Goal: Information Seeking & Learning: Learn about a topic

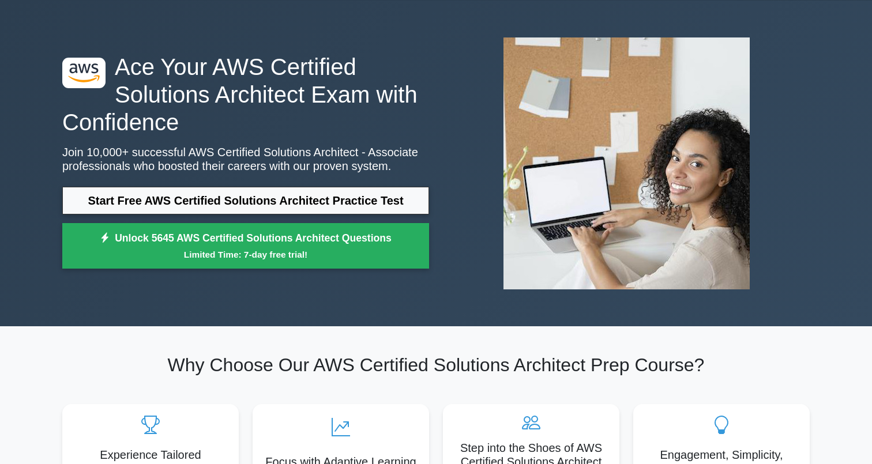
scroll to position [37, 0]
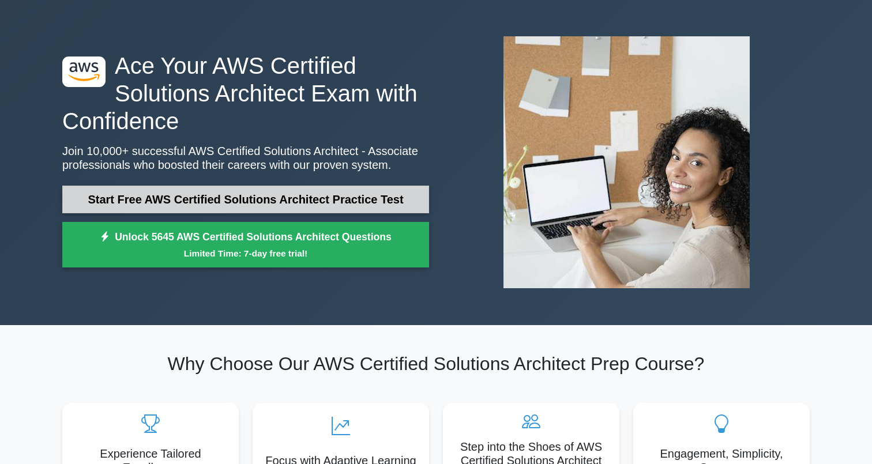
click at [268, 194] on link "Start Free AWS Certified Solutions Architect Practice Test" at bounding box center [245, 200] width 367 height 28
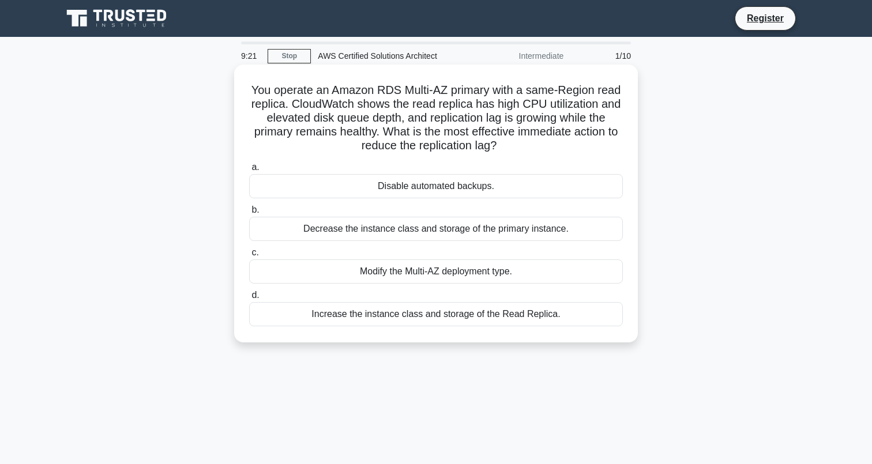
click at [427, 317] on div "Increase the instance class and storage of the Read Replica." at bounding box center [436, 314] width 374 height 24
click at [249, 299] on input "d. Increase the instance class and storage of the Read Replica." at bounding box center [249, 295] width 0 height 7
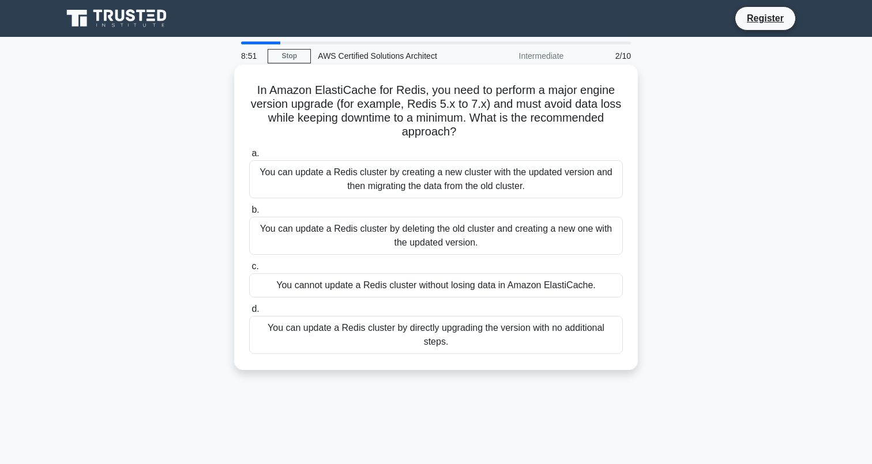
click at [535, 285] on div "You cannot update a Redis cluster without losing data in Amazon ElastiCache." at bounding box center [436, 285] width 374 height 24
click at [249, 270] on input "c. You cannot update a Redis cluster without losing data in Amazon ElastiCache." at bounding box center [249, 266] width 0 height 7
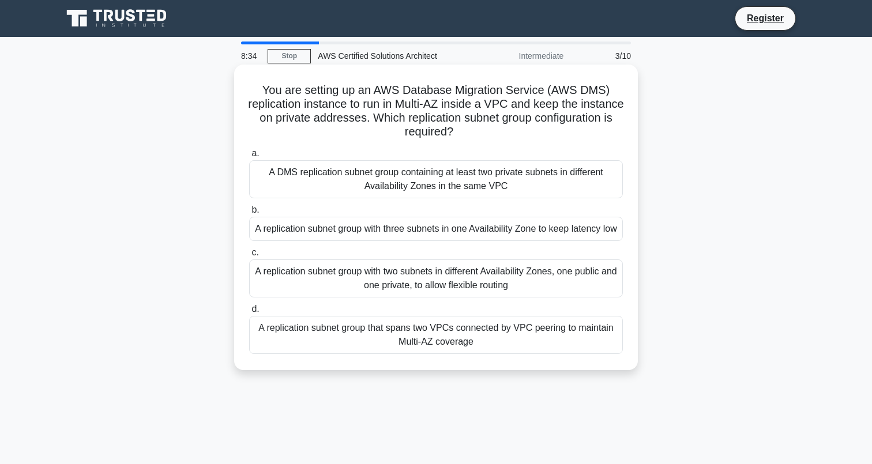
click at [414, 353] on div "A replication subnet group that spans two VPCs connected by VPC peering to main…" at bounding box center [436, 335] width 374 height 38
click at [249, 313] on input "d. A replication subnet group that spans two VPCs connected by VPC peering to m…" at bounding box center [249, 309] width 0 height 7
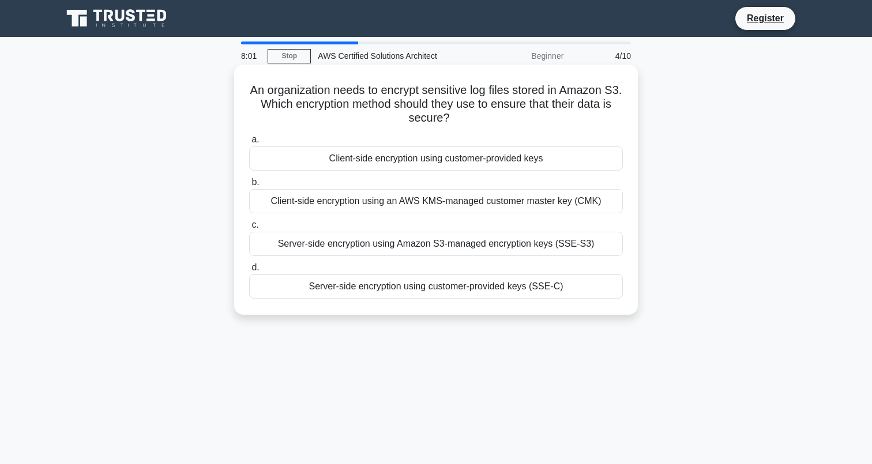
click at [423, 290] on div "Server-side encryption using customer-provided keys (SSE-C)" at bounding box center [436, 286] width 374 height 24
click at [249, 272] on input "d. Server-side encryption using customer-provided keys (SSE-C)" at bounding box center [249, 267] width 0 height 7
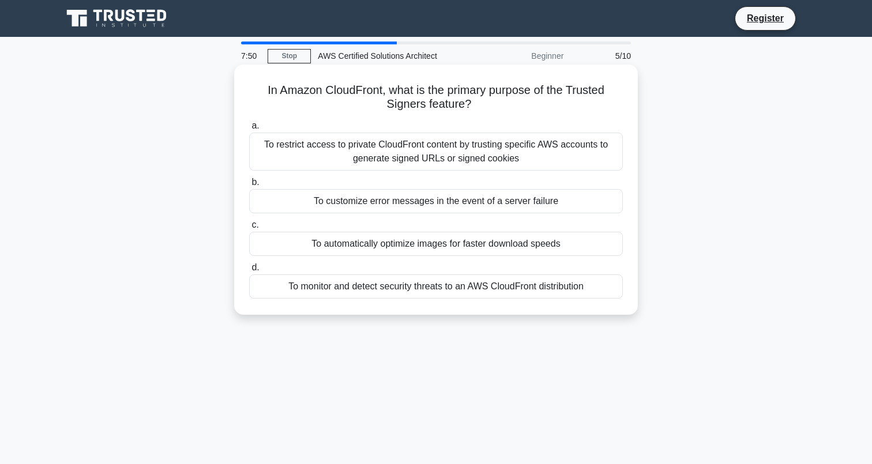
click at [477, 247] on div "To automatically optimize images for faster download speeds" at bounding box center [436, 244] width 374 height 24
click at [249, 229] on input "c. To automatically optimize images for faster download speeds" at bounding box center [249, 224] width 0 height 7
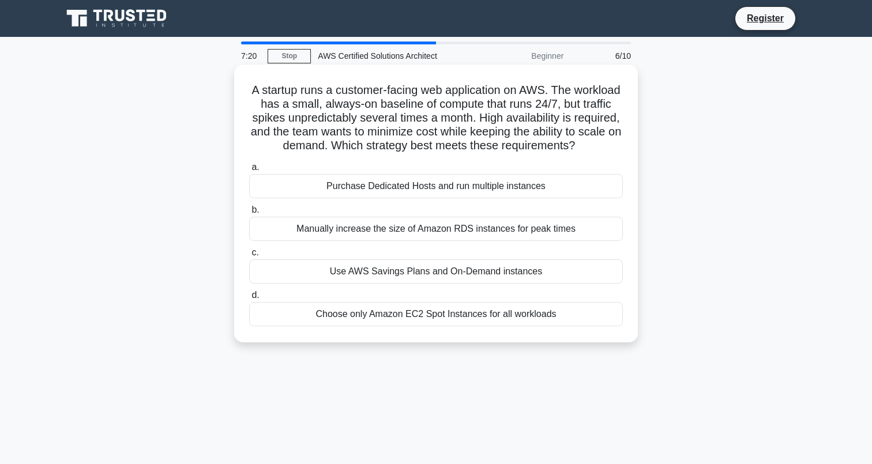
click at [424, 275] on div "Use AWS Savings Plans and On-Demand instances" at bounding box center [436, 271] width 374 height 24
click at [249, 257] on input "c. Use AWS Savings Plans and On-Demand instances" at bounding box center [249, 252] width 0 height 7
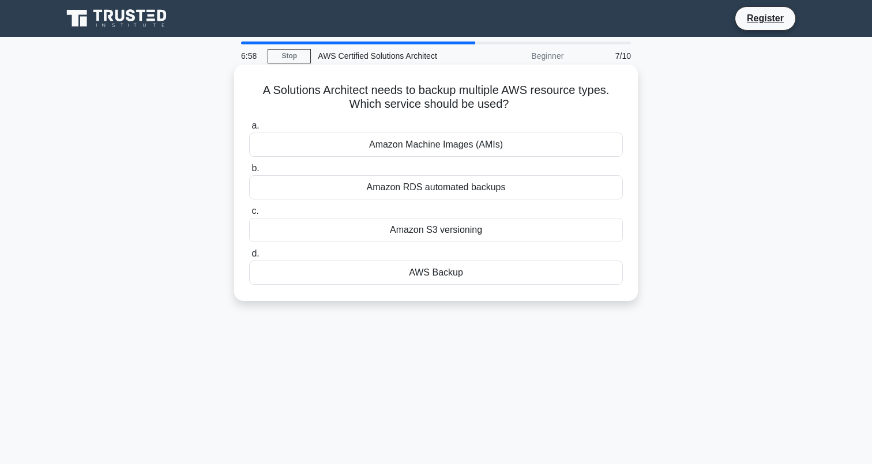
click at [468, 230] on div "Amazon S3 versioning" at bounding box center [436, 230] width 374 height 24
click at [249, 215] on input "c. Amazon S3 versioning" at bounding box center [249, 211] width 0 height 7
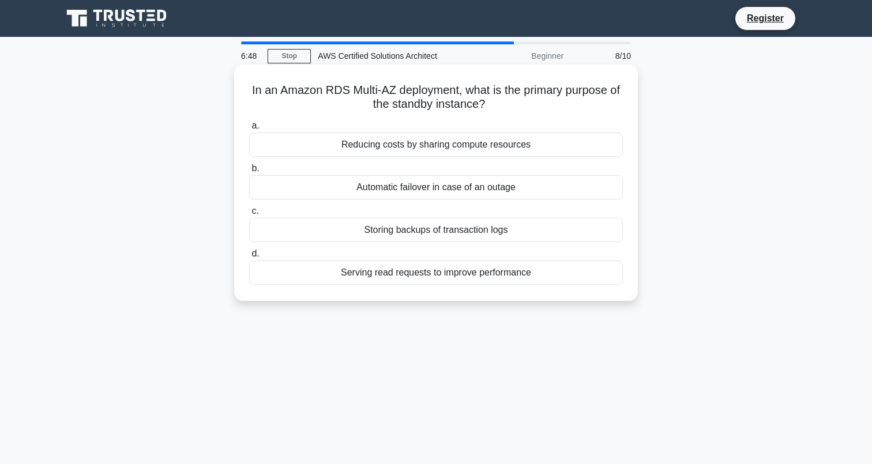
click at [482, 186] on div "Automatic failover in case of an outage" at bounding box center [436, 187] width 374 height 24
click at [249, 172] on input "b. Automatic failover in case of an outage" at bounding box center [249, 168] width 0 height 7
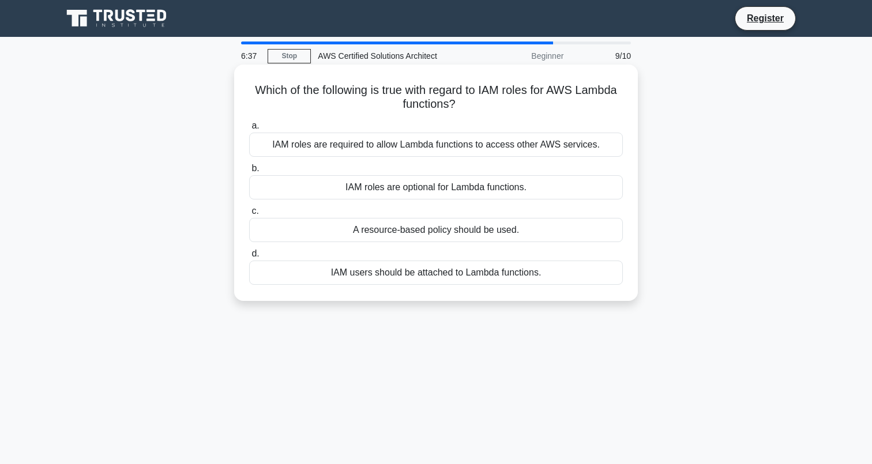
click at [476, 278] on div "IAM users should be attached to Lambda functions." at bounding box center [436, 273] width 374 height 24
click at [249, 258] on input "d. IAM users should be attached to Lambda functions." at bounding box center [249, 253] width 0 height 7
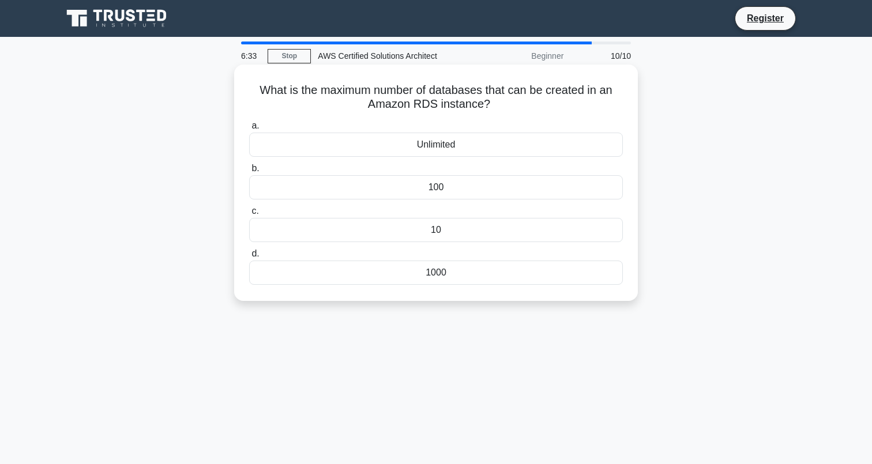
click at [461, 189] on div "100" at bounding box center [436, 187] width 374 height 24
click at [249, 172] on input "b. 100" at bounding box center [249, 168] width 0 height 7
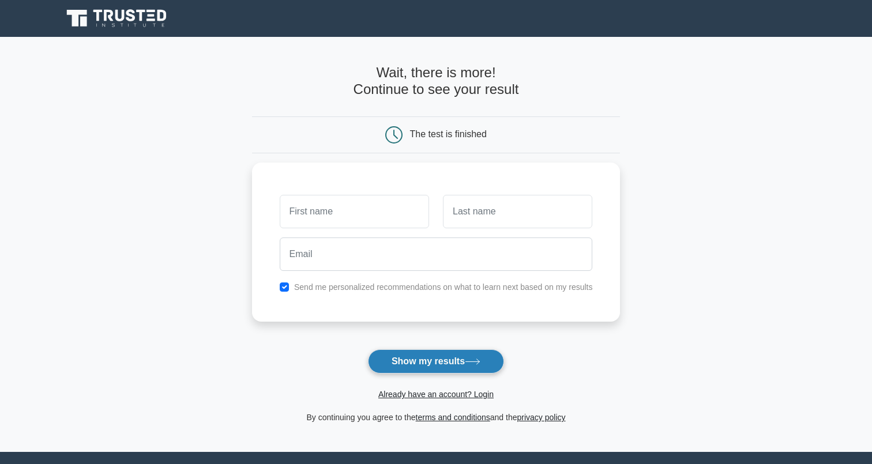
click at [460, 364] on button "Show my results" at bounding box center [436, 361] width 136 height 24
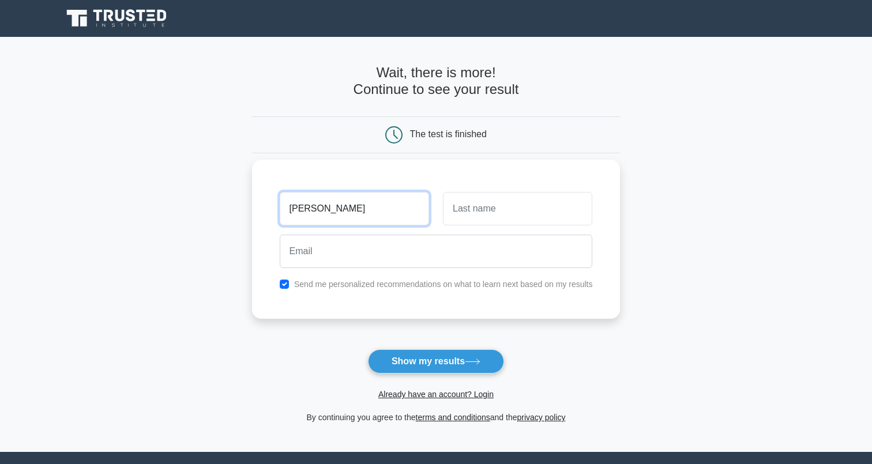
type input "[PERSON_NAME]"
click at [476, 204] on input "text" at bounding box center [517, 208] width 149 height 33
type input "IKani"
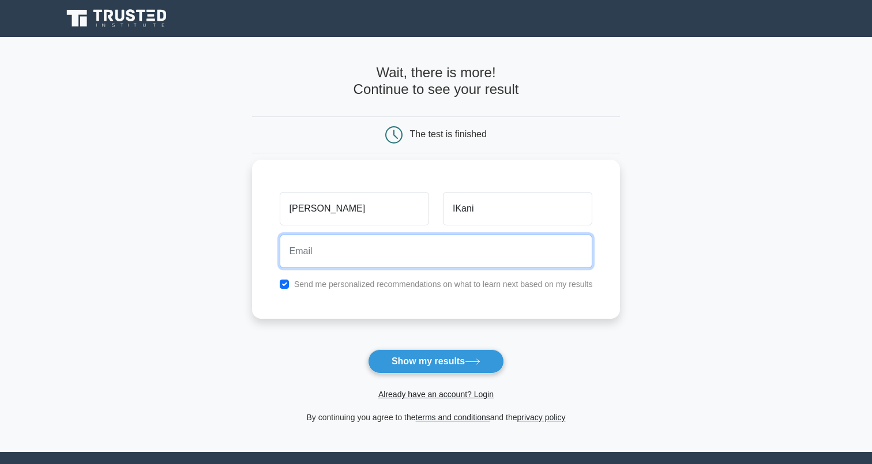
click at [377, 253] on input "email" at bounding box center [436, 251] width 313 height 33
type input "[EMAIL_ADDRESS][DOMAIN_NAME]"
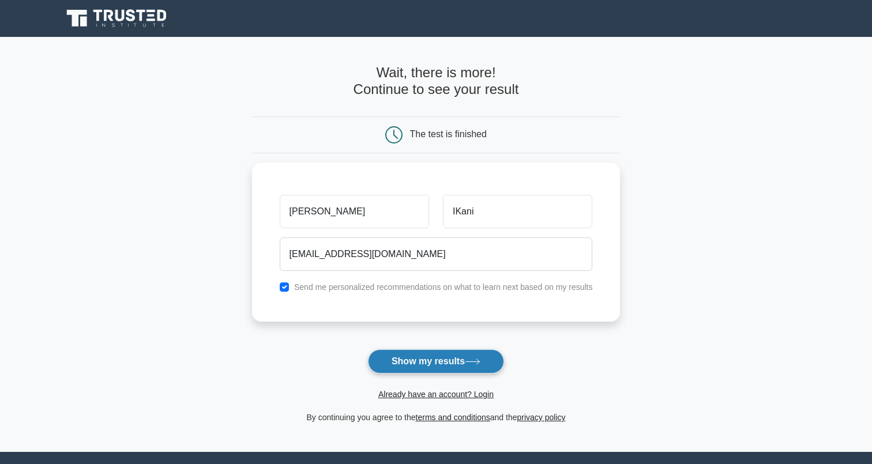
click at [412, 358] on button "Show my results" at bounding box center [436, 361] width 136 height 24
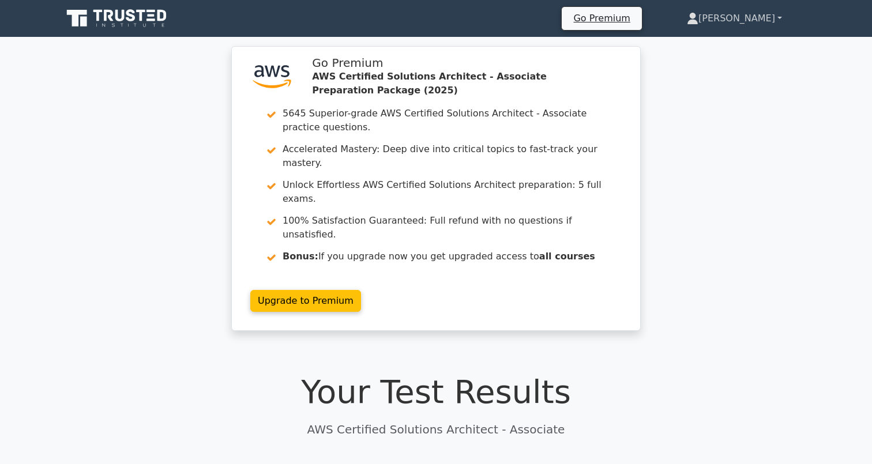
click at [775, 18] on link "Stephen" at bounding box center [734, 18] width 150 height 23
